Goal: Task Accomplishment & Management: Use online tool/utility

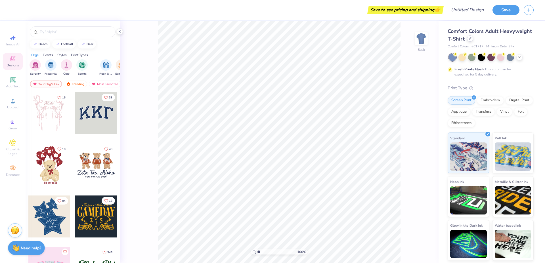
click at [306, 39] on icon at bounding box center [470, 38] width 2 height 2
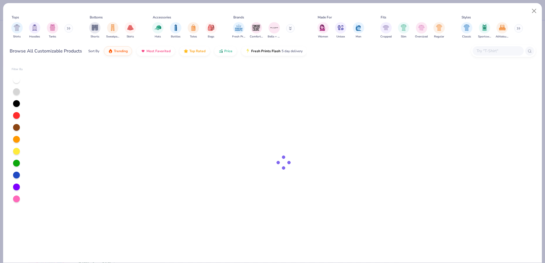
click at [306, 51] on input "text" at bounding box center [498, 51] width 44 height 7
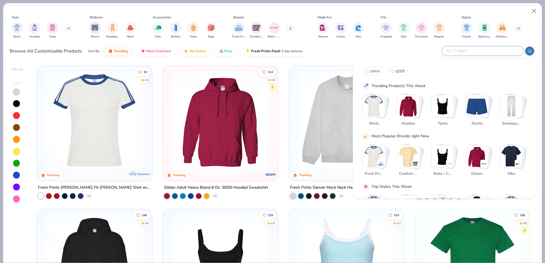
paste input "FP52"
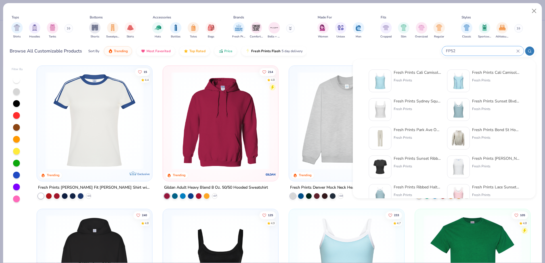
type input "FP52"
click at [306, 75] on img at bounding box center [380, 81] width 18 height 18
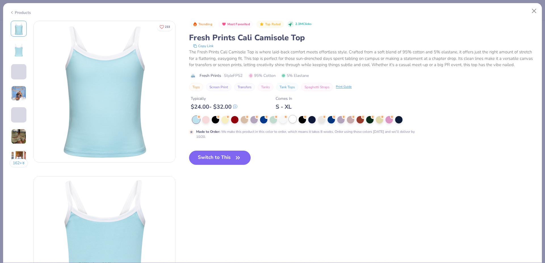
click at [296, 123] on div at bounding box center [292, 118] width 7 height 7
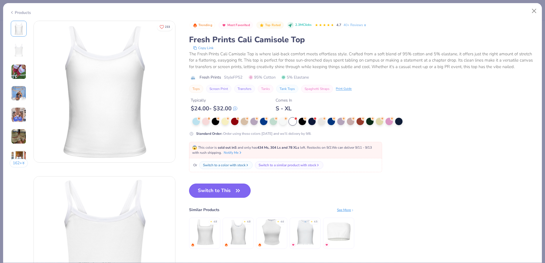
click at [229, 191] on button "Switch to This" at bounding box center [220, 191] width 62 height 14
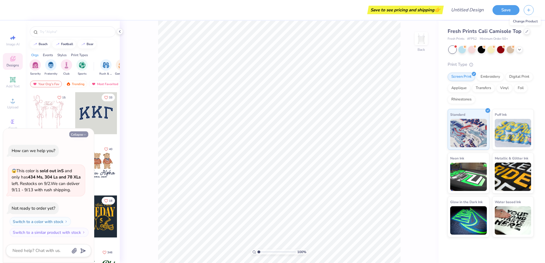
click at [79, 131] on button "Collapse" at bounding box center [78, 134] width 19 height 6
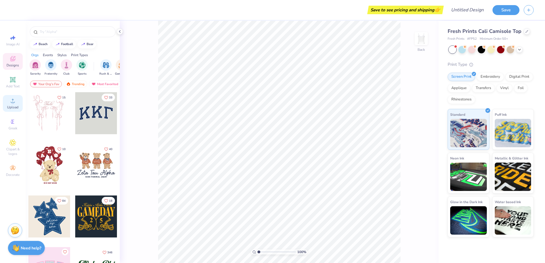
type textarea "x"
click at [12, 79] on icon at bounding box center [12, 79] width 4 height 4
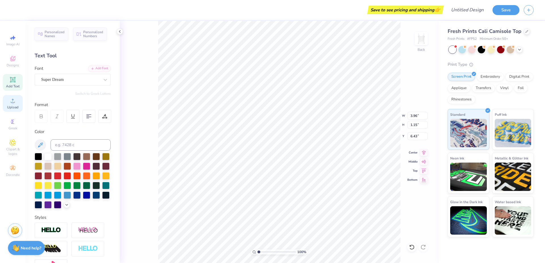
click at [16, 102] on icon at bounding box center [12, 100] width 7 height 7
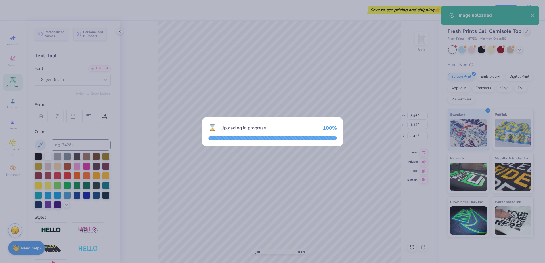
type input "8.59"
type input "1.74"
type input "6.13"
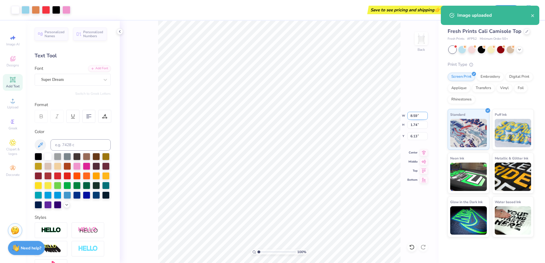
click at [306, 117] on input "8.59" at bounding box center [417, 116] width 20 height 8
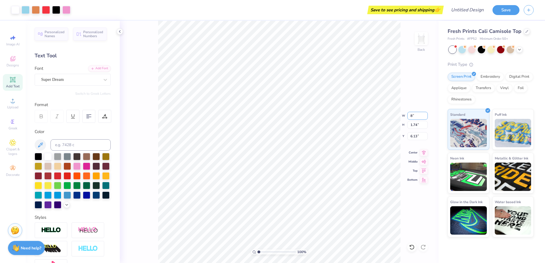
type input "8.00"
type input "1.62"
click at [306, 138] on input "6.19" at bounding box center [417, 136] width 20 height 8
type input "1.50"
click at [263, 239] on input "range" at bounding box center [276, 251] width 38 height 5
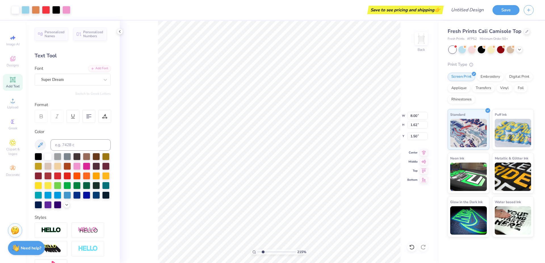
type input "2.15"
type input "3.96"
type input "1.15"
type input "6.43"
click at [39, 158] on div at bounding box center [38, 155] width 7 height 7
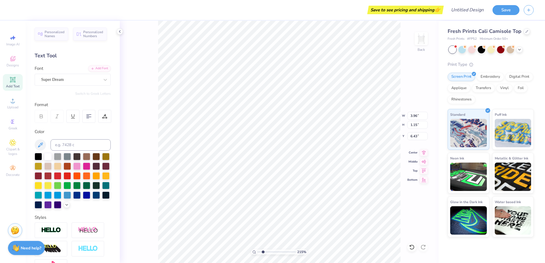
paste textarea "Semi-Formal 2025"
type textarea "Semi-Formal 2025"
click at [99, 67] on div "Add Font" at bounding box center [99, 68] width 22 height 7
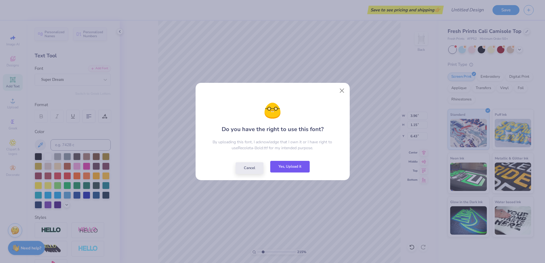
click at [299, 170] on button "Yes, Upload it" at bounding box center [289, 167] width 39 height 12
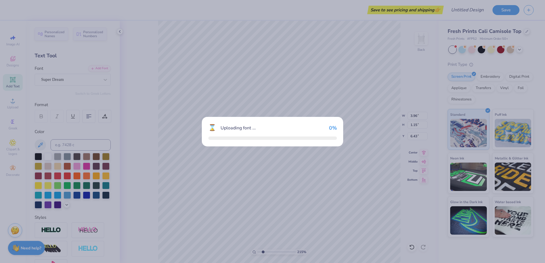
type input "9.19"
type input "0.78"
type input "6.61"
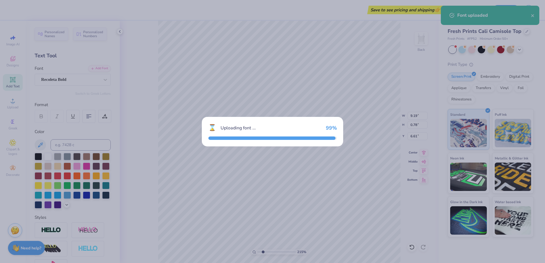
type input "9.18"
type input "0.79"
type input "6.60"
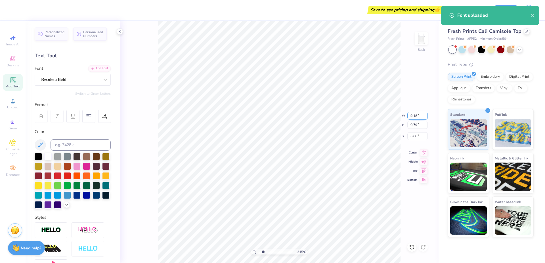
click at [306, 117] on input "9.18" at bounding box center [417, 116] width 20 height 8
paste input "5.62"
type input "5.62"
type input "0.49"
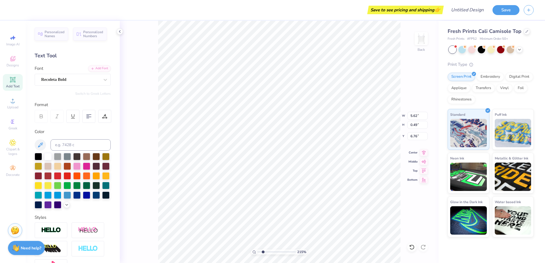
type input "3.37"
click at [306, 151] on icon at bounding box center [424, 151] width 8 height 7
click at [306, 151] on icon at bounding box center [424, 151] width 4 height 5
drag, startPoint x: 263, startPoint y: 252, endPoint x: 242, endPoint y: 251, distance: 21.0
type input "1"
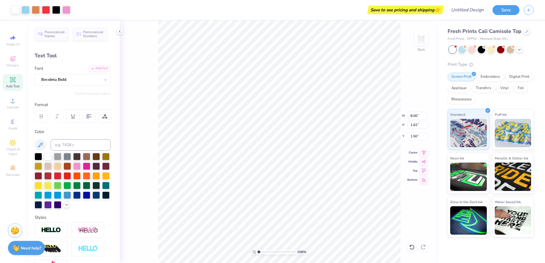
click at [257, 239] on input "range" at bounding box center [276, 251] width 38 height 5
click at [306, 154] on icon at bounding box center [424, 151] width 8 height 7
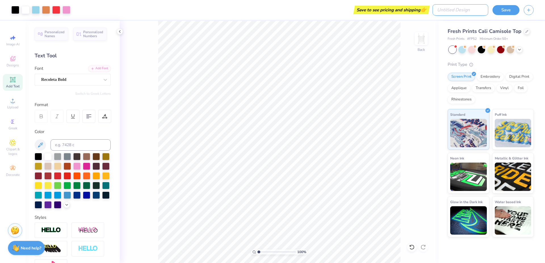
click at [306, 6] on input "Design Title" at bounding box center [460, 9] width 56 height 11
paste input "FPS239755"
type input "FPS239755"
click at [306, 9] on button "Save" at bounding box center [505, 9] width 27 height 10
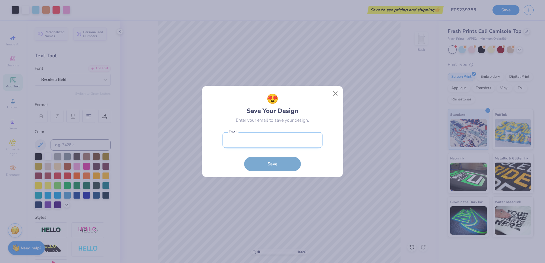
click at [269, 142] on input "email" at bounding box center [272, 140] width 100 height 16
paste input "[PERSON_NAME][EMAIL_ADDRESS][DOMAIN_NAME]"
type input "[PERSON_NAME][EMAIL_ADDRESS][DOMAIN_NAME]"
click at [265, 165] on button "Save" at bounding box center [272, 162] width 57 height 14
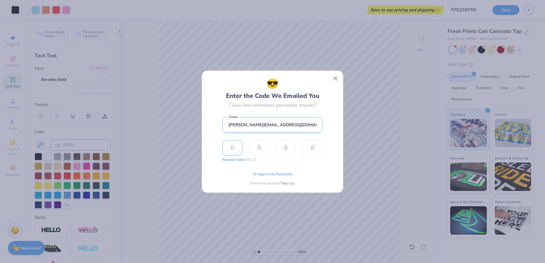
paste input "2463"
type input "2"
type input "4"
type input "6"
type input "3"
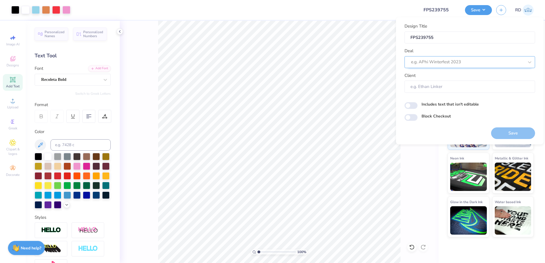
click at [306, 63] on div at bounding box center [467, 62] width 113 height 8
click at [306, 74] on div "Design Tool Gallery" at bounding box center [470, 77] width 126 height 9
type input "gallery"
type input "Design Tool Gallery User"
click at [306, 134] on button "Save" at bounding box center [513, 133] width 44 height 12
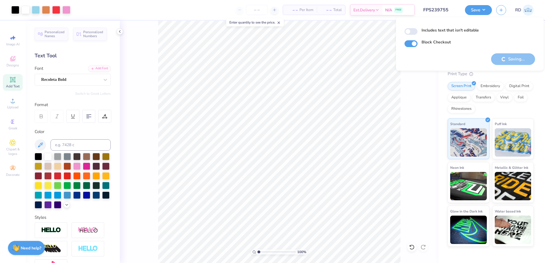
checkbox input "true"
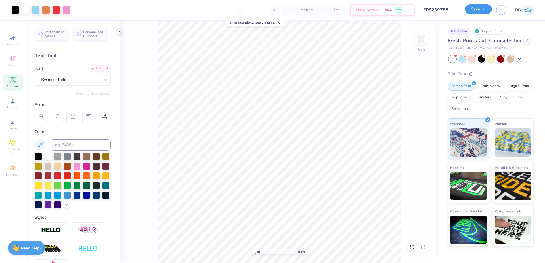
click at [306, 11] on button "Save" at bounding box center [478, 9] width 27 height 10
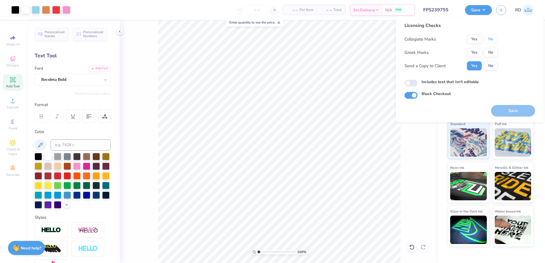
drag, startPoint x: 490, startPoint y: 39, endPoint x: 486, endPoint y: 46, distance: 7.9
click at [306, 39] on button "No" at bounding box center [491, 39] width 14 height 9
click at [306, 56] on button "Yes" at bounding box center [474, 52] width 15 height 9
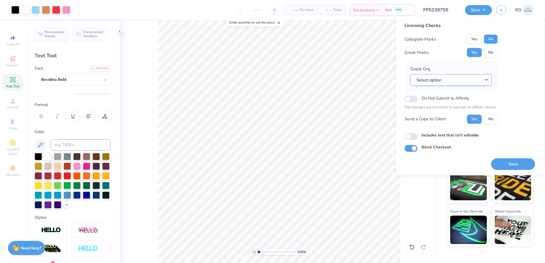
click at [306, 80] on button "Select option" at bounding box center [450, 80] width 81 height 12
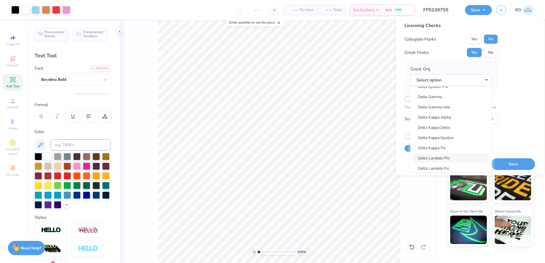
scroll to position [1305, 0]
click at [306, 105] on link "Delta Gamma" at bounding box center [450, 105] width 77 height 9
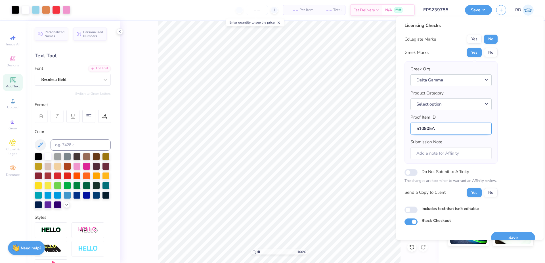
drag, startPoint x: 431, startPoint y: 127, endPoint x: 371, endPoint y: 126, distance: 59.3
click at [306, 126] on input "510905A" at bounding box center [450, 129] width 81 height 12
click at [306, 235] on button "Save" at bounding box center [513, 238] width 44 height 12
click at [306, 102] on button "Select option" at bounding box center [450, 104] width 81 height 12
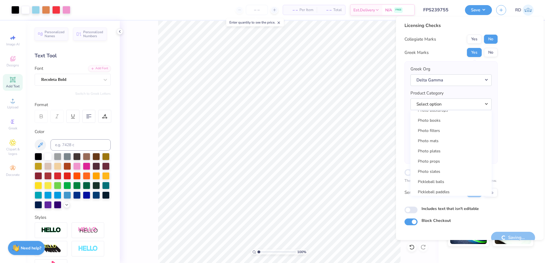
scroll to position [6846, 0]
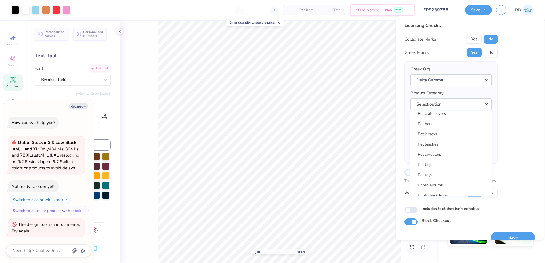
type textarea "x"
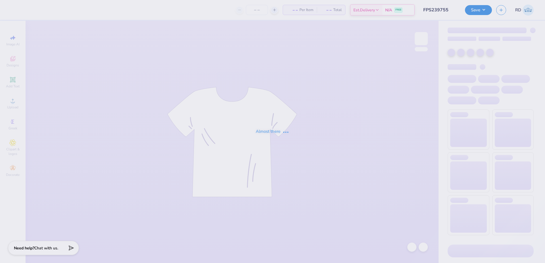
type input "FPS239755"
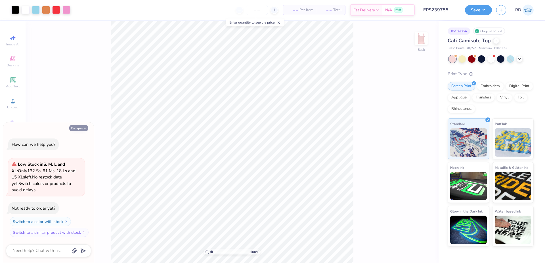
click at [78, 129] on button "Collapse" at bounding box center [78, 128] width 19 height 6
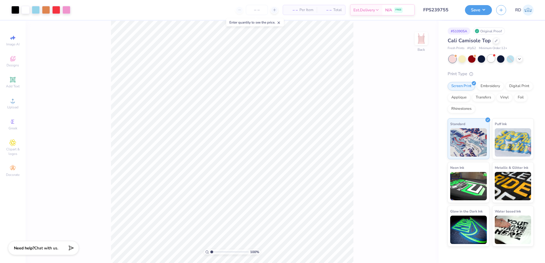
click at [491, 59] on div at bounding box center [490, 58] width 7 height 7
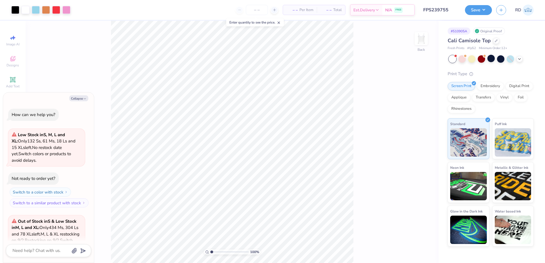
scroll to position [63, 0]
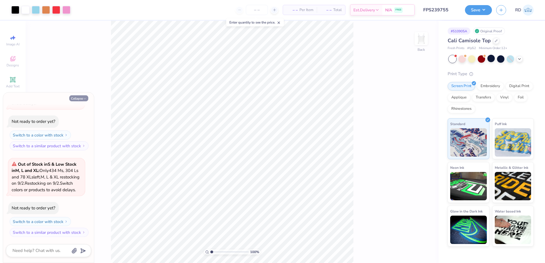
click at [73, 98] on button "Collapse" at bounding box center [78, 98] width 19 height 6
type textarea "x"
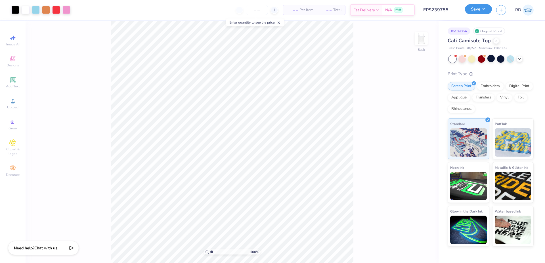
click at [485, 13] on button "Save" at bounding box center [478, 9] width 27 height 10
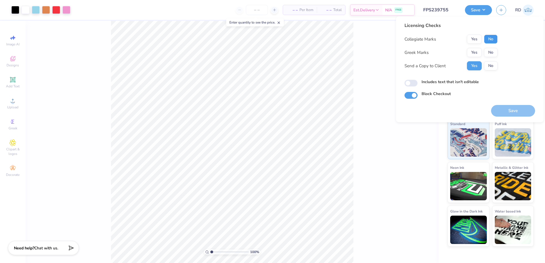
click at [492, 37] on button "No" at bounding box center [491, 39] width 14 height 9
click at [471, 57] on button "Yes" at bounding box center [474, 52] width 15 height 9
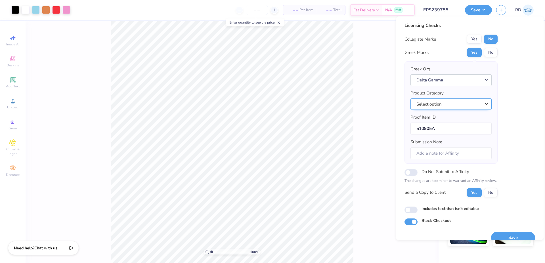
click at [476, 104] on button "Select option" at bounding box center [450, 104] width 81 height 12
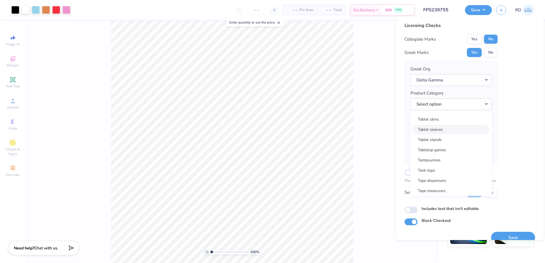
scroll to position [9167, 0]
click at [441, 128] on link "Tank tops" at bounding box center [450, 131] width 77 height 9
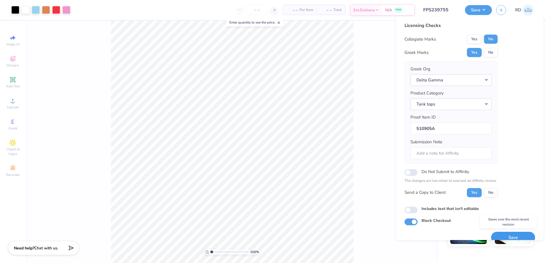
click at [508, 232] on button "Save" at bounding box center [513, 238] width 44 height 12
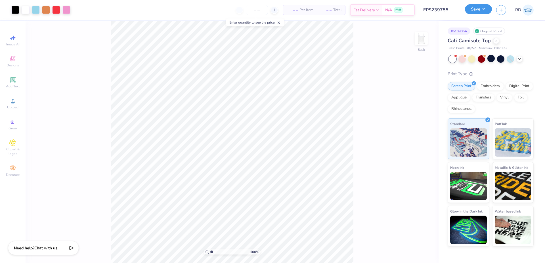
click at [478, 12] on button "Save" at bounding box center [478, 9] width 27 height 10
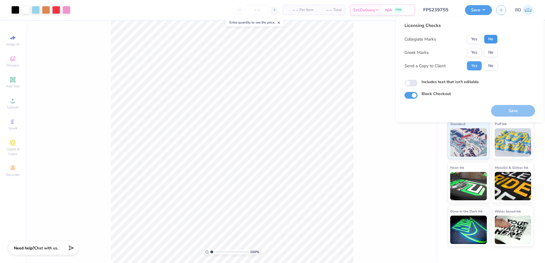
click at [495, 37] on button "No" at bounding box center [491, 39] width 14 height 9
click at [479, 51] on button "Yes" at bounding box center [474, 52] width 15 height 9
